Goal: Task Accomplishment & Management: Manage account settings

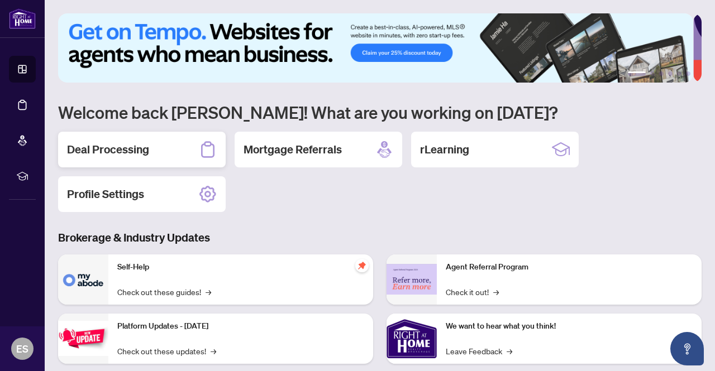
click at [181, 155] on div "Deal Processing" at bounding box center [142, 150] width 168 height 36
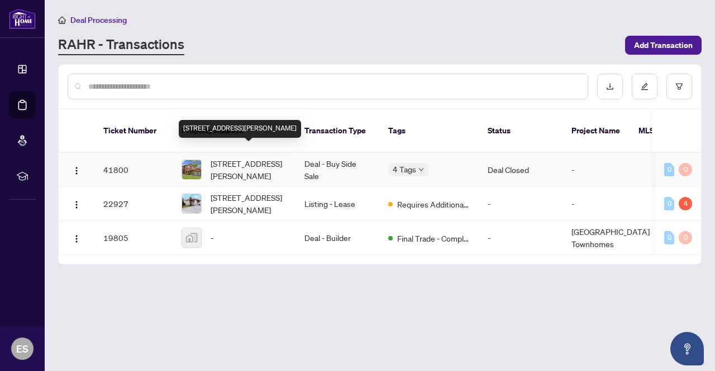
click at [227, 161] on span "[STREET_ADDRESS][PERSON_NAME]" at bounding box center [249, 169] width 76 height 25
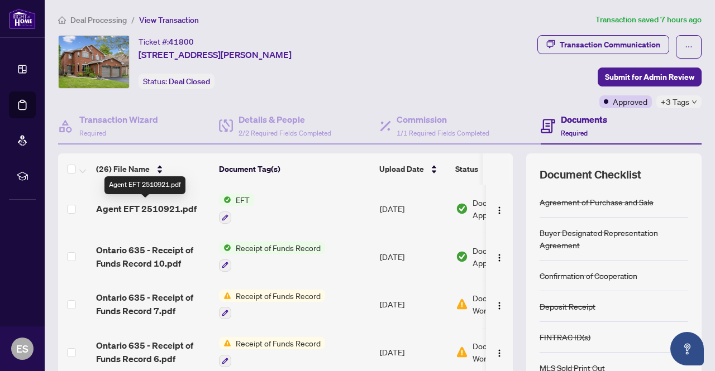
click at [159, 210] on span "Agent EFT 2510921.pdf" at bounding box center [146, 208] width 101 height 13
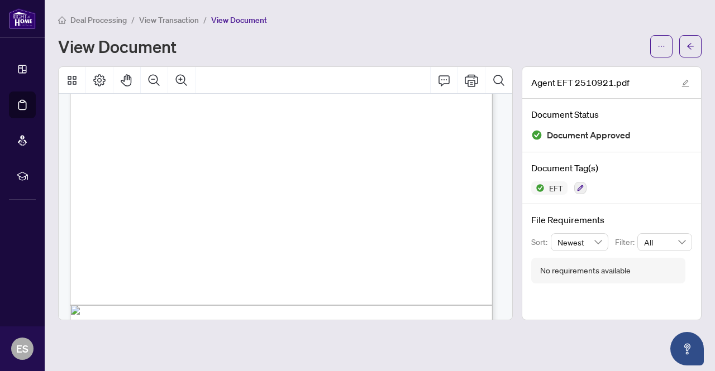
scroll to position [206, 0]
drag, startPoint x: 503, startPoint y: 247, endPoint x: 500, endPoint y: 238, distance: 8.8
click at [500, 238] on div "Right at Home Realty PAID BY E.F.T. September 03, 2025 Thirty Nine Thousand Thi…" at bounding box center [287, 178] width 434 height 558
drag, startPoint x: 503, startPoint y: 160, endPoint x: 496, endPoint y: 190, distance: 30.5
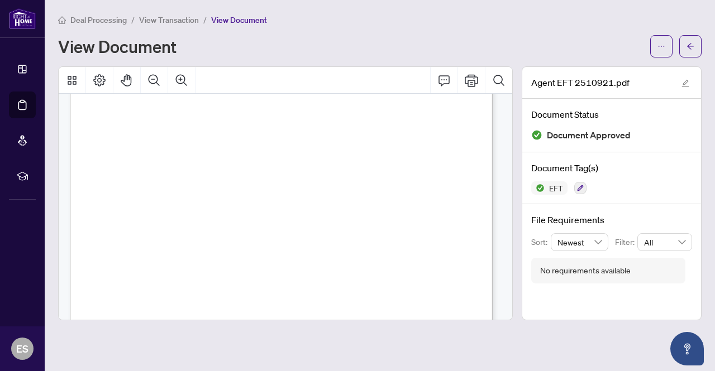
click at [496, 190] on div "Right at Home Realty PAID BY E.F.T. September 03, 2025 Thirty Nine Thousand Thi…" at bounding box center [287, 338] width 434 height 558
